Goal: Task Accomplishment & Management: Use online tool/utility

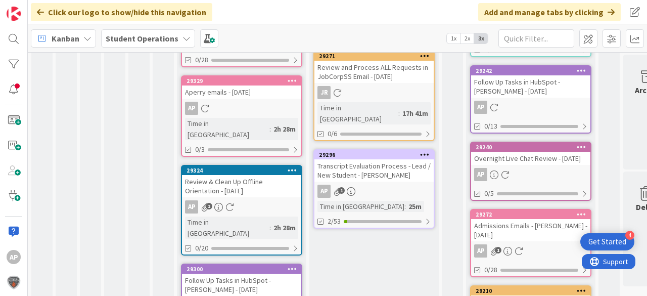
scroll to position [283, 0]
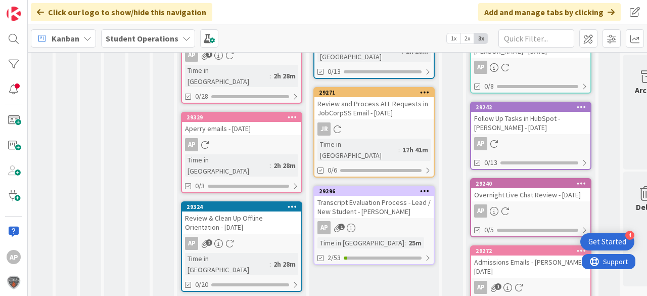
click at [386, 221] on div "AP 1" at bounding box center [374, 227] width 119 height 13
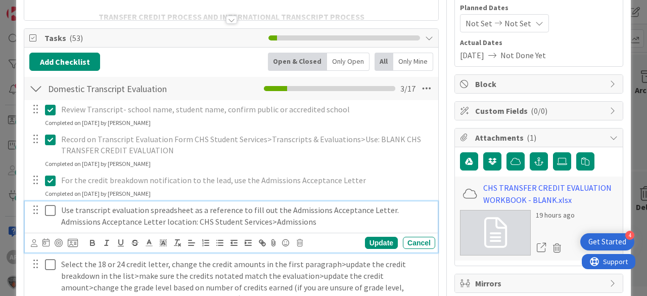
click at [49, 207] on icon at bounding box center [50, 210] width 11 height 12
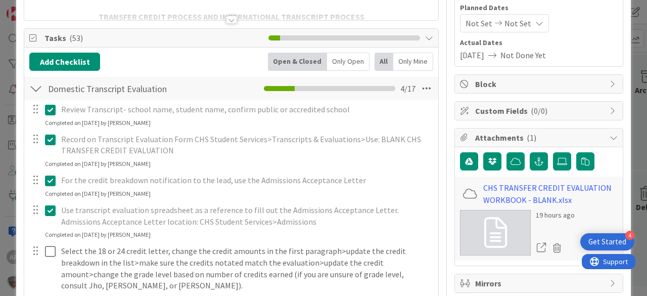
scroll to position [283, 0]
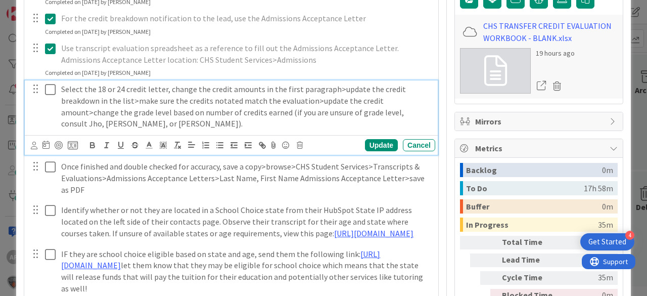
click at [50, 89] on icon at bounding box center [50, 89] width 11 height 12
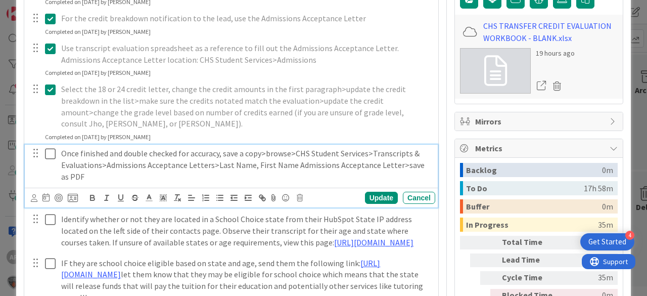
click at [49, 150] on icon at bounding box center [50, 154] width 11 height 12
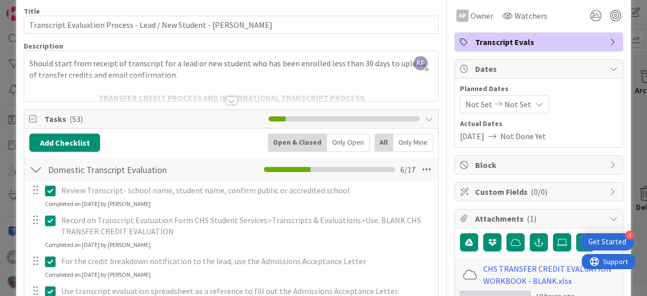
scroll to position [0, 0]
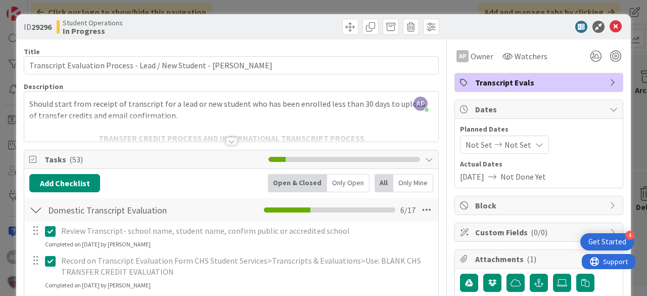
click at [610, 28] on icon at bounding box center [616, 27] width 12 height 12
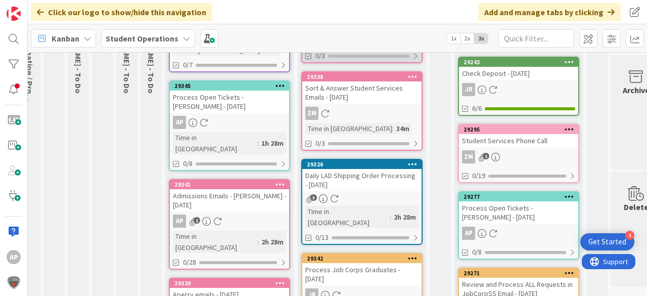
scroll to position [0, 12]
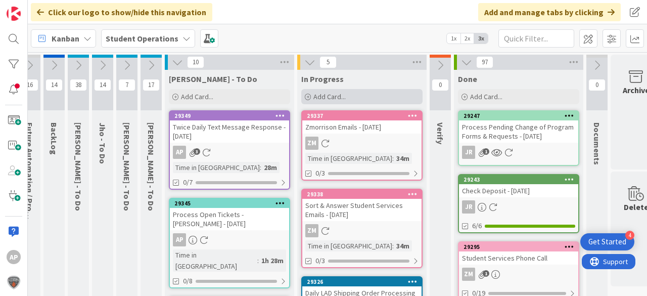
click at [338, 97] on span "Add Card..." at bounding box center [330, 96] width 32 height 9
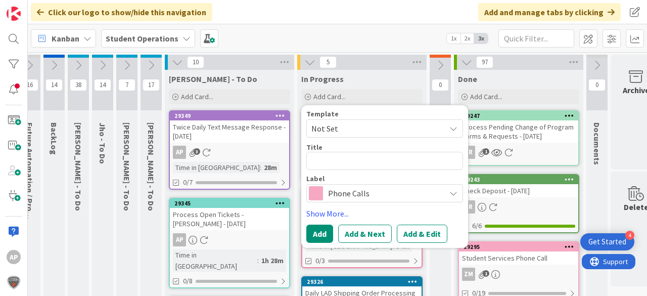
click at [353, 125] on span "Not Set" at bounding box center [375, 128] width 126 height 13
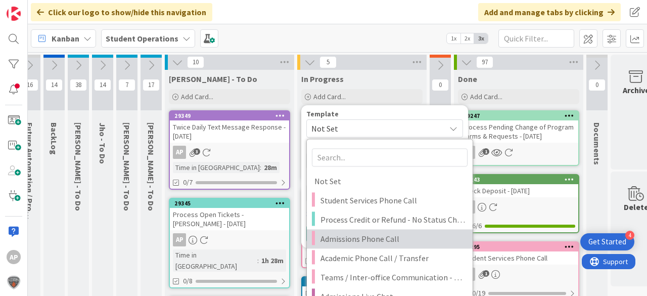
click at [376, 240] on span "Admissions Phone Call" at bounding box center [393, 238] width 145 height 13
type textarea "x"
type textarea "Admissions Phone Call"
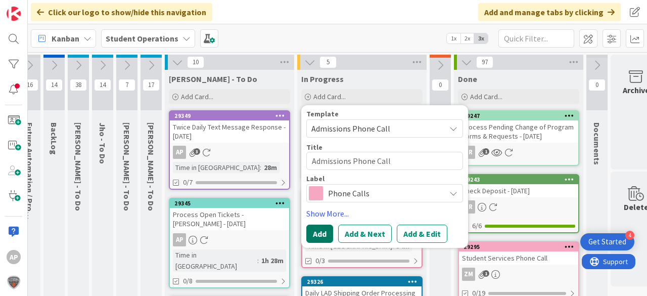
click at [322, 230] on button "Add" at bounding box center [320, 234] width 27 height 18
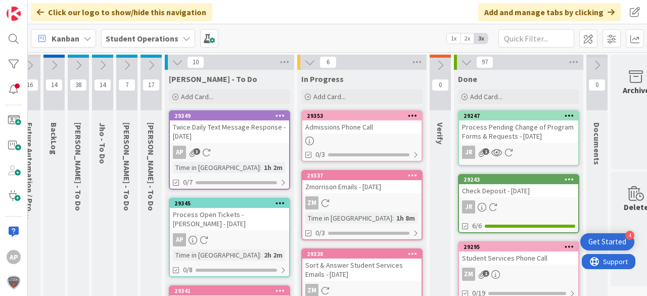
click at [376, 137] on div at bounding box center [361, 141] width 119 height 9
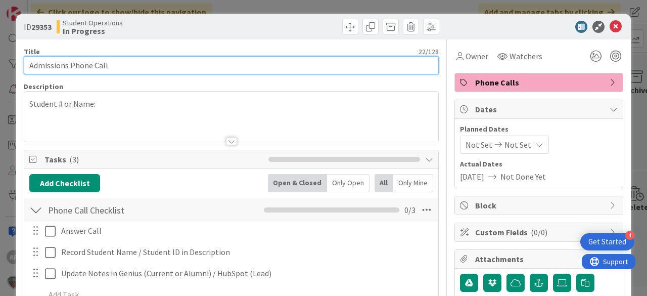
click at [164, 69] on input "Admissions Phone Call" at bounding box center [231, 65] width 415 height 18
drag, startPoint x: 67, startPoint y: 67, endPoint x: 14, endPoint y: 64, distance: 53.7
click at [14, 64] on div "ID 29353 Student Operations In Progress Title 22 / 128 Admissions Phone Call De…" at bounding box center [323, 148] width 647 height 296
click at [181, 67] on input "Student Services Phone Call" at bounding box center [231, 65] width 415 height 18
type input "Student Services Phone Call"
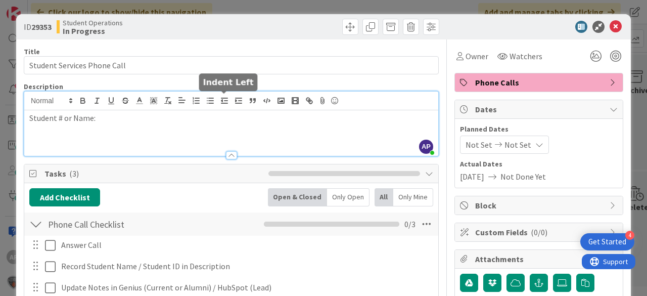
click at [224, 106] on div "AP [PERSON_NAME] just joined Student # or Name:" at bounding box center [231, 124] width 414 height 64
click at [104, 132] on div "Student # or Name:" at bounding box center [231, 133] width 414 height 46
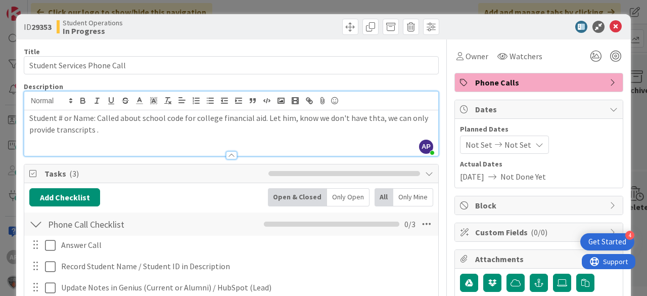
click at [292, 119] on p "Student # or Name: Called about school code for college financial aid. Let him,…" at bounding box center [231, 123] width 404 height 23
click at [104, 132] on p "Student # or Name: Called about school code for college financial aid. Let him …" at bounding box center [231, 123] width 404 height 23
click at [466, 58] on span "Owner" at bounding box center [477, 56] width 23 height 12
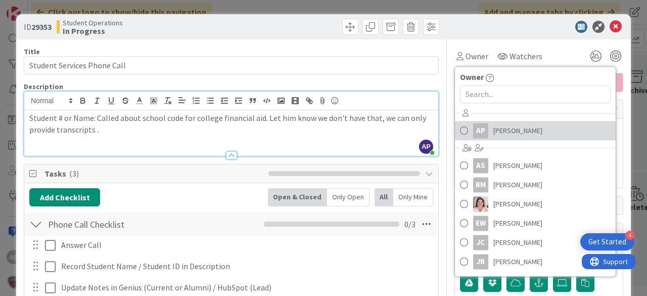
click at [506, 133] on span "[PERSON_NAME]" at bounding box center [518, 130] width 49 height 15
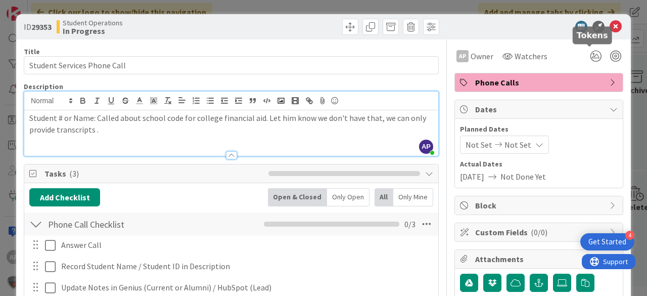
click at [610, 27] on icon at bounding box center [616, 27] width 12 height 12
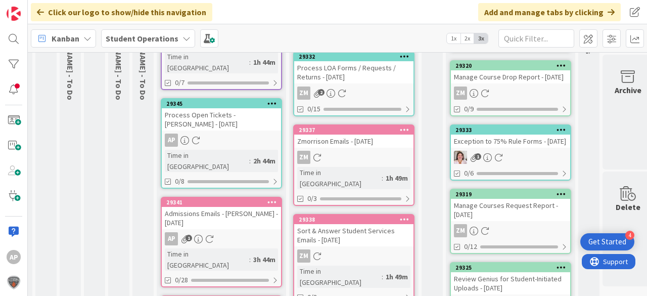
scroll to position [0, 20]
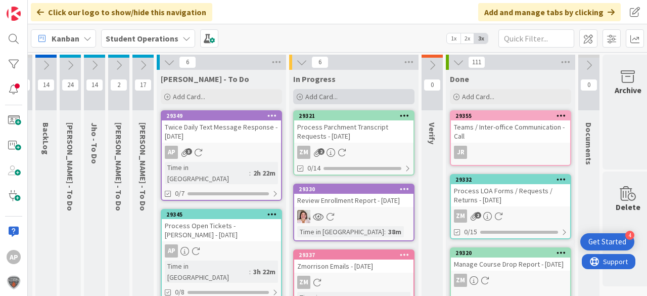
click at [358, 101] on div "Add Card..." at bounding box center [353, 96] width 121 height 15
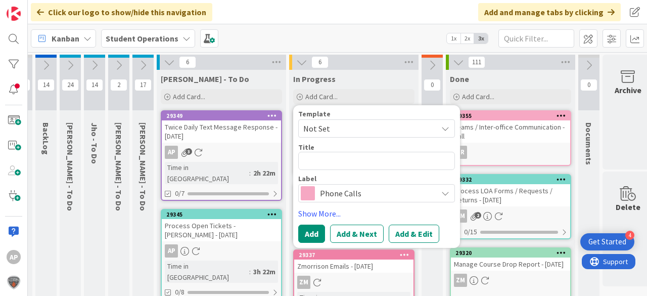
click at [368, 136] on span "Not Set" at bounding box center [376, 128] width 157 height 18
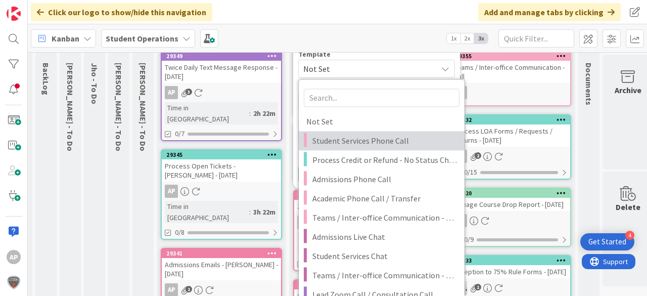
scroll to position [121, 20]
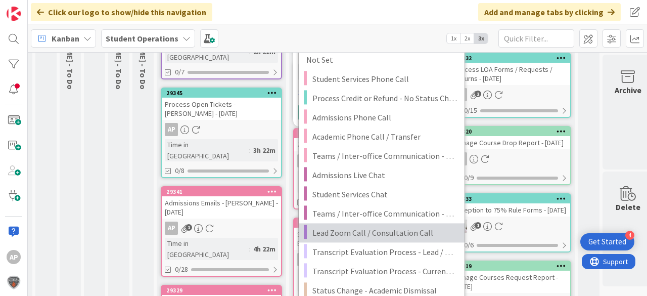
click at [401, 235] on span "Lead Zoom Call / Consultation Call" at bounding box center [385, 232] width 145 height 13
type textarea "x"
type textarea "Lead Zoom Call / Consultation Call"
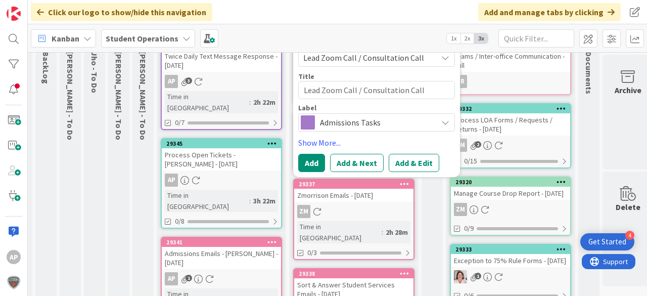
scroll to position [40, 20]
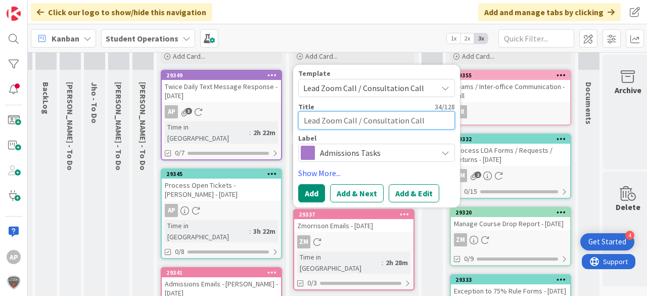
click at [433, 119] on textarea "Lead Zoom Call / Consultation Call" at bounding box center [376, 120] width 157 height 18
type textarea "x"
type textarea "Lead Zoom Call / Consultation Call"
type textarea "x"
type textarea "Lead Zoom Call / Consultation Call -"
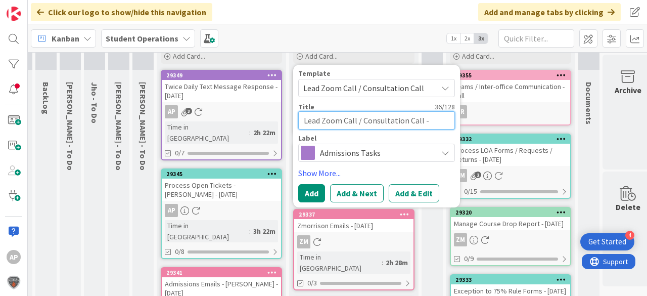
type textarea "x"
type textarea "Lead Zoom Call / Consultation Call -"
type textarea "x"
type textarea "Lead Zoom Call / Consultation Call - A"
type textarea "x"
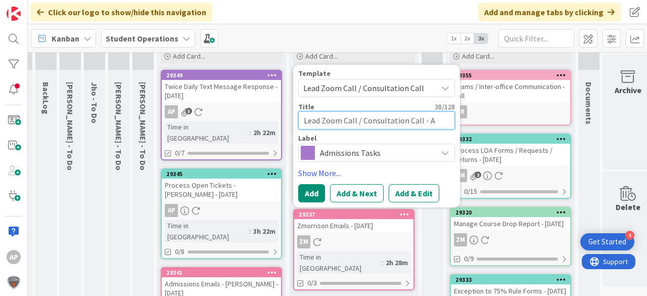
type textarea "Lead Zoom Call / Consultation Call - An"
type textarea "x"
type textarea "Lead Zoom Call / Consultation Call - Ant"
type textarea "x"
type textarea "Lead Zoom Call / Consultation Call - Anth"
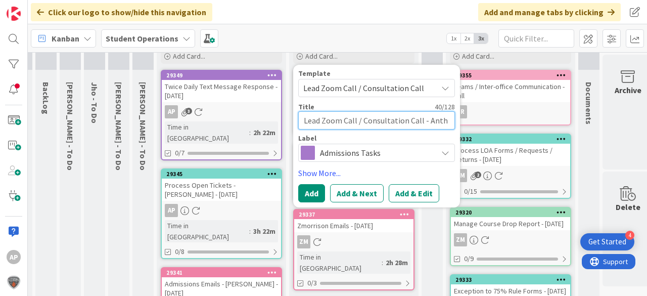
type textarea "x"
type textarea "Lead Zoom Call / Consultation Call - Antho"
type textarea "x"
type textarea "Lead Zoom Call / Consultation Call - Anthon"
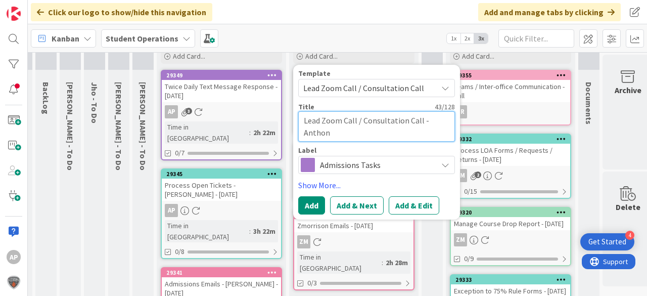
type textarea "x"
type textarea "Lead Zoom Call / Consultation Call - [PERSON_NAME]"
type textarea "x"
type textarea "Lead Zoom Call / Consultation Call - [PERSON_NAME]"
type textarea "x"
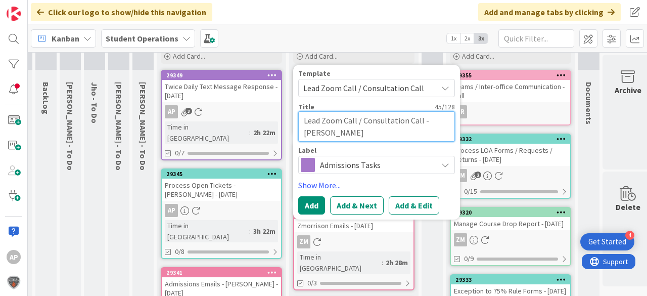
type textarea "Lead Zoom Call / Consultation Call - [PERSON_NAME]"
type textarea "x"
type textarea "Lead Zoom Call / Consultation Call - [PERSON_NAME]"
type textarea "x"
type textarea "Lead Zoom Call / Consultation Call - [PERSON_NAME] How"
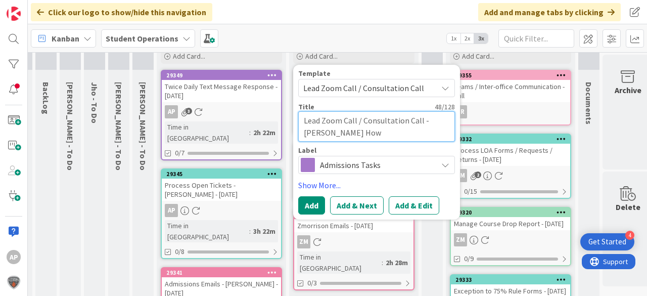
type textarea "x"
type textarea "Lead Zoom Call / Consultation Call - [PERSON_NAME]"
type textarea "x"
type textarea "Lead Zoom Call / Consultation Call - [PERSON_NAME]"
type textarea "x"
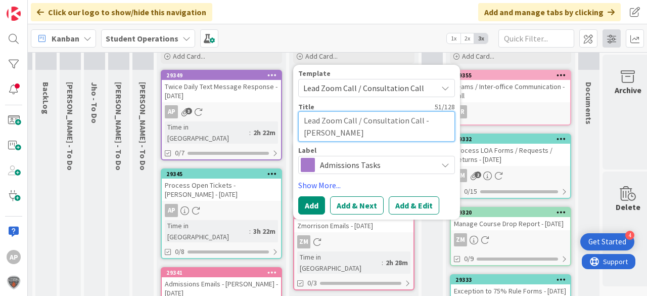
type textarea "Lead Zoom Call / Consultation Call - [PERSON_NAME]"
drag, startPoint x: 330, startPoint y: 132, endPoint x: 376, endPoint y: 120, distance: 47.8
click at [329, 132] on textarea "Lead Zoom Call / Consultation Call - [PERSON_NAME]" at bounding box center [376, 126] width 157 height 30
type textarea "x"
type textarea "Lead Zoom Call / Consultation Call - [PERSON_NAME]"
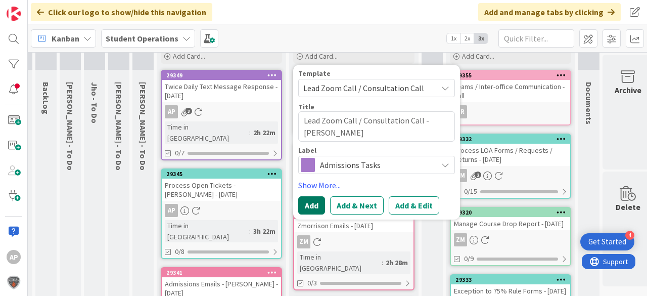
click at [313, 205] on button "Add" at bounding box center [311, 205] width 27 height 18
